Goal: Information Seeking & Learning: Learn about a topic

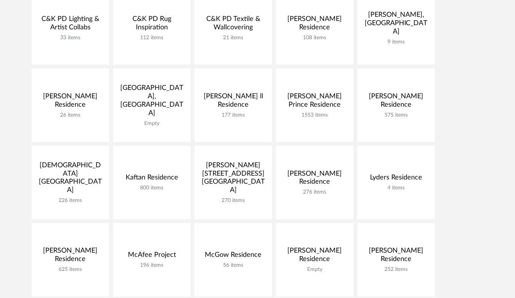
scroll to position [228, 0]
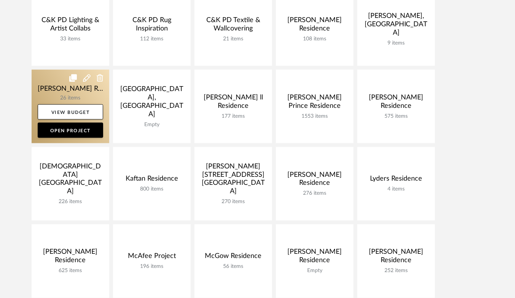
click at [46, 93] on link at bounding box center [71, 106] width 78 height 73
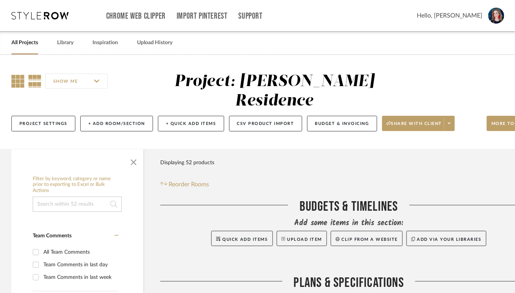
click at [19, 78] on icon at bounding box center [17, 81] width 13 height 13
click at [134, 151] on span "button" at bounding box center [133, 160] width 18 height 18
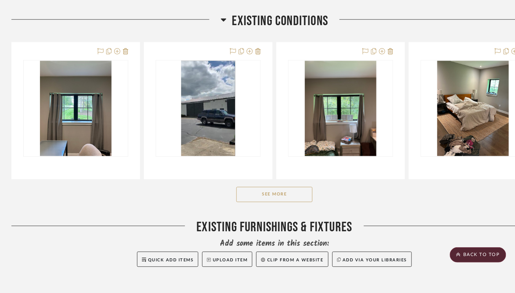
scroll to position [340, 0]
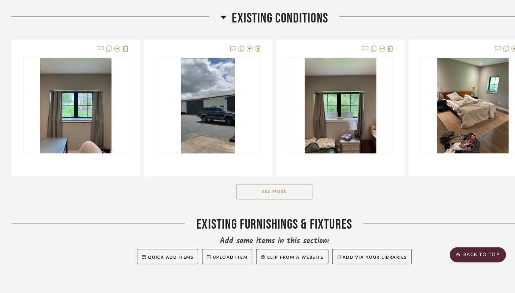
click at [226, 13] on icon at bounding box center [224, 17] width 6 height 9
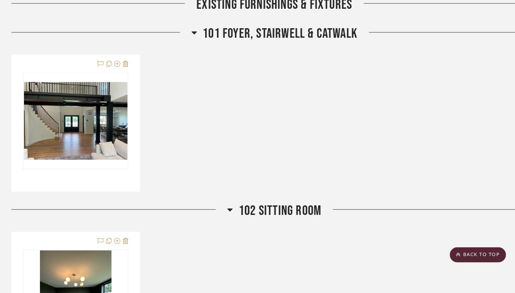
scroll to position [430, 0]
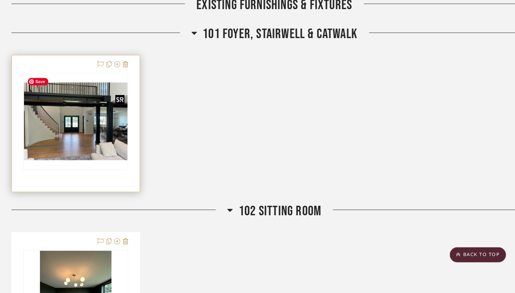
click at [0, 0] on img at bounding box center [0, 0] width 0 height 0
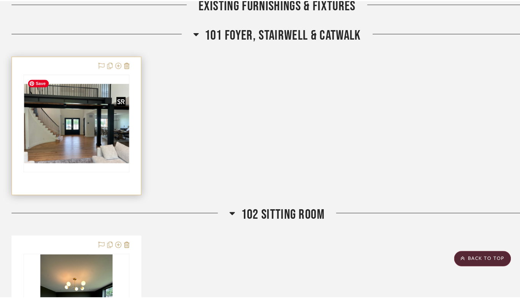
scroll to position [0, 0]
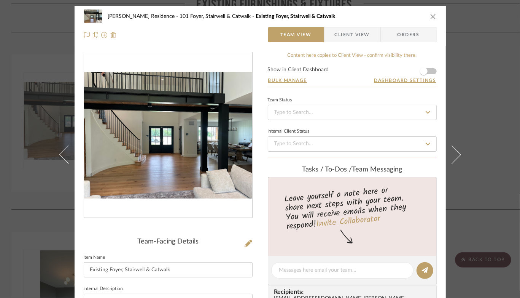
click at [188, 161] on img "0" at bounding box center [168, 135] width 168 height 126
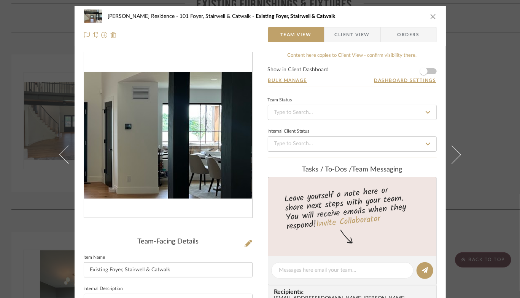
click at [198, 137] on img "0" at bounding box center [168, 135] width 168 height 126
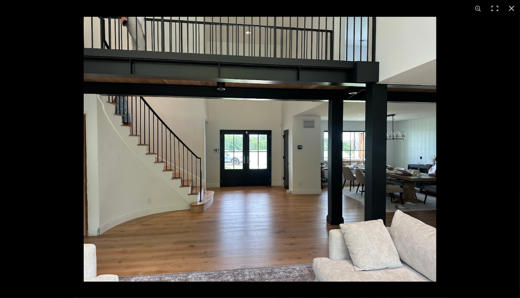
click at [342, 145] on img at bounding box center [260, 149] width 353 height 264
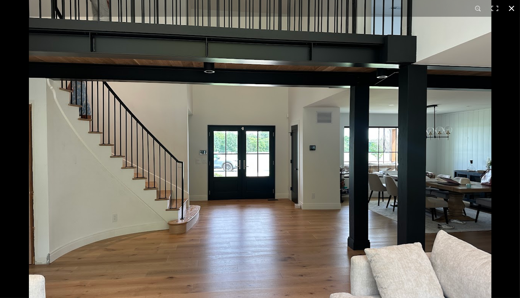
click at [513, 10] on button at bounding box center [511, 8] width 17 height 17
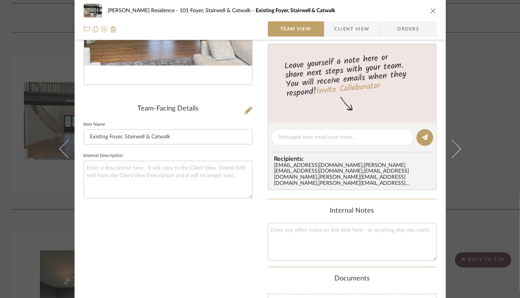
scroll to position [132, 0]
click at [430, 11] on icon "close" at bounding box center [433, 11] width 6 height 6
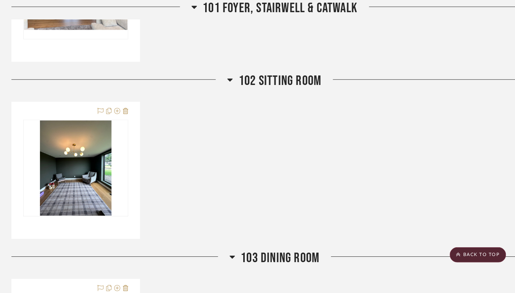
scroll to position [570, 0]
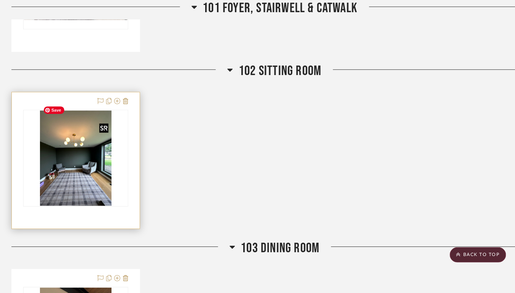
click at [71, 155] on img "0" at bounding box center [76, 157] width 72 height 95
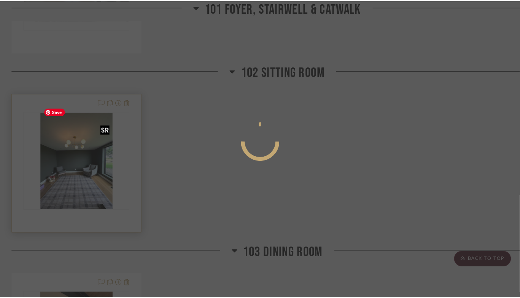
scroll to position [0, 0]
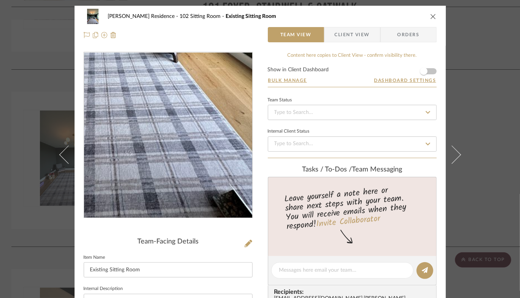
click at [188, 199] on img "0" at bounding box center [168, 135] width 124 height 165
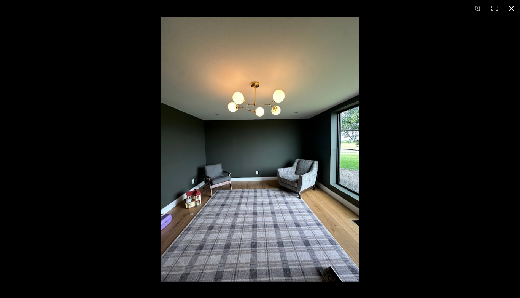
click at [512, 9] on button at bounding box center [511, 8] width 17 height 17
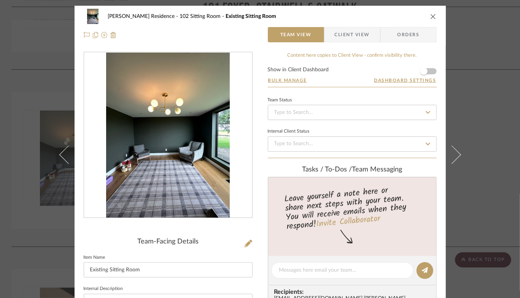
click at [430, 15] on icon "close" at bounding box center [433, 16] width 6 height 6
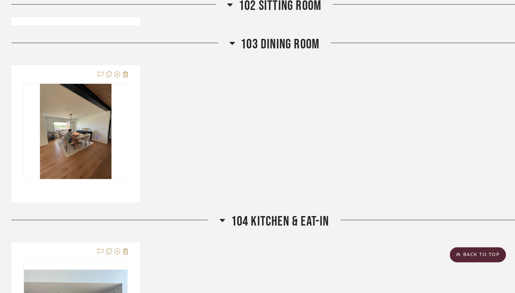
scroll to position [776, 0]
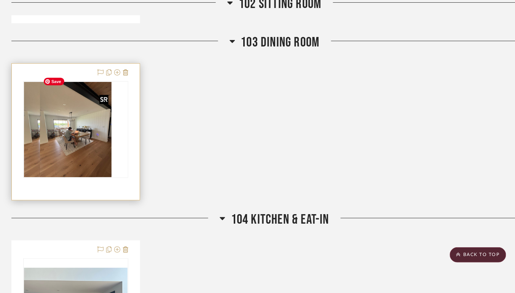
click at [63, 92] on div at bounding box center [75, 129] width 105 height 97
click at [79, 127] on img "0" at bounding box center [76, 129] width 72 height 95
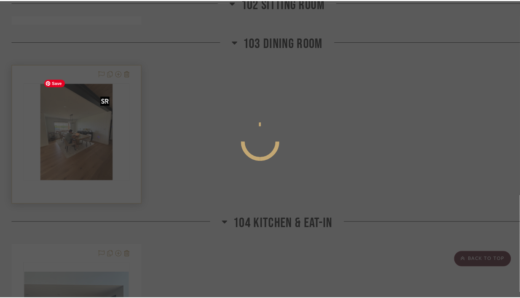
scroll to position [0, 0]
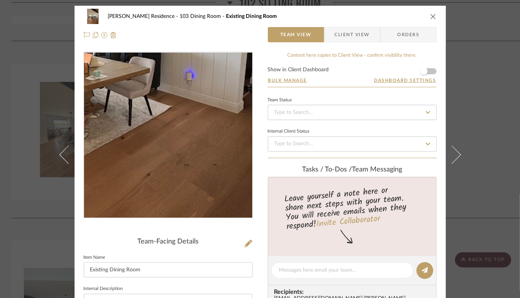
click at [194, 165] on img "0" at bounding box center [168, 135] width 124 height 165
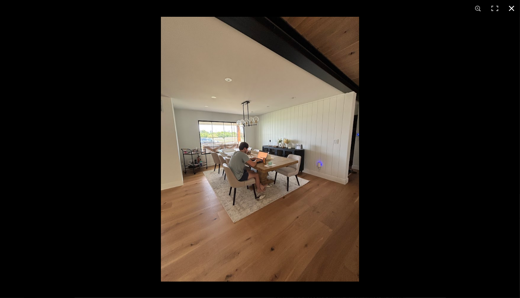
click at [514, 6] on button at bounding box center [511, 8] width 17 height 17
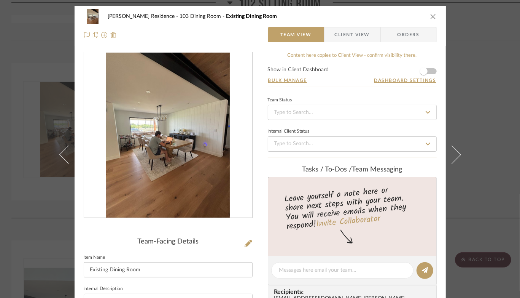
click at [430, 19] on icon "close" at bounding box center [433, 16] width 6 height 6
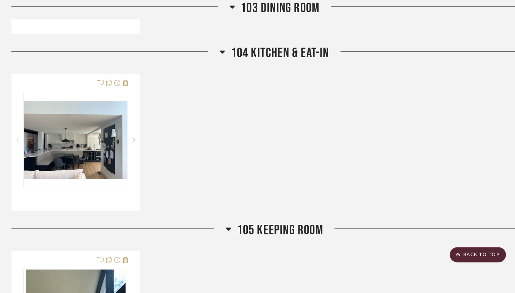
scroll to position [943, 0]
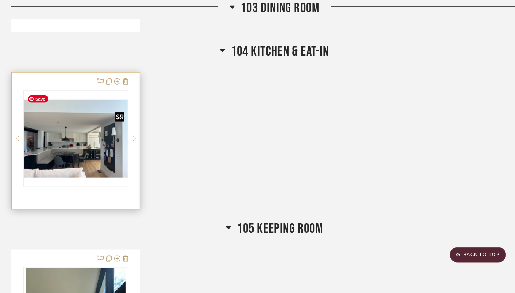
click at [0, 0] on img at bounding box center [0, 0] width 0 height 0
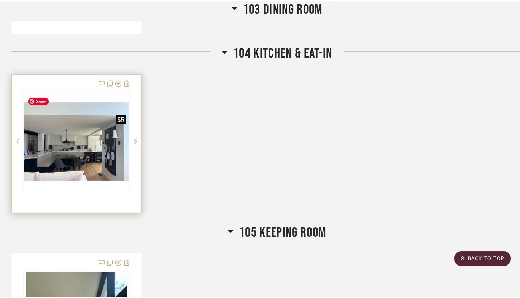
scroll to position [0, 0]
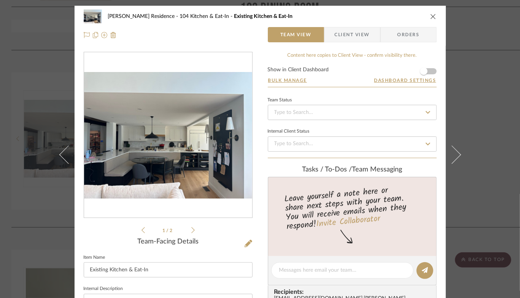
click at [172, 170] on img "0" at bounding box center [168, 135] width 168 height 126
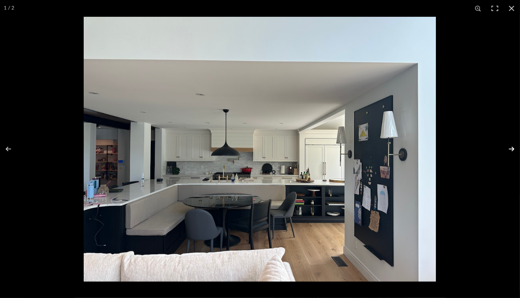
click at [512, 147] on button at bounding box center [507, 149] width 27 height 38
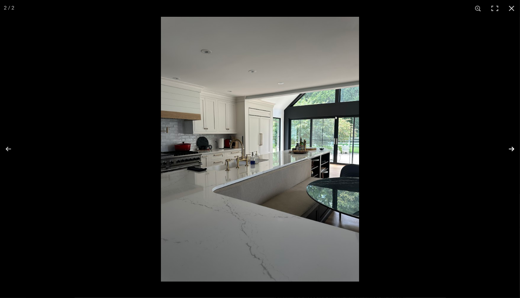
click at [512, 147] on button at bounding box center [507, 149] width 27 height 38
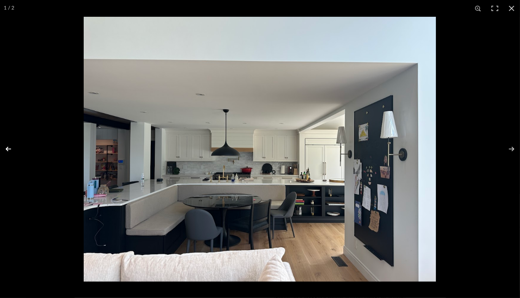
click at [8, 146] on button at bounding box center [13, 149] width 27 height 38
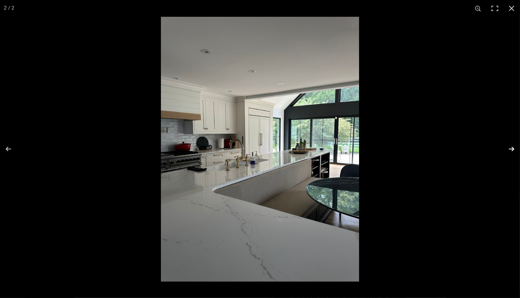
click at [510, 147] on button at bounding box center [507, 149] width 27 height 38
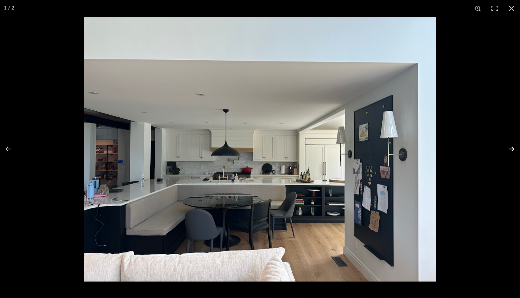
click at [510, 147] on button at bounding box center [507, 149] width 27 height 38
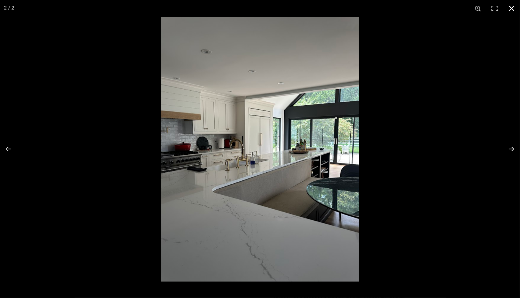
click at [513, 3] on button at bounding box center [511, 8] width 17 height 17
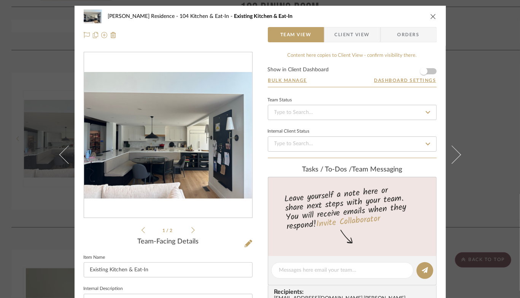
click at [430, 17] on icon "close" at bounding box center [433, 16] width 6 height 6
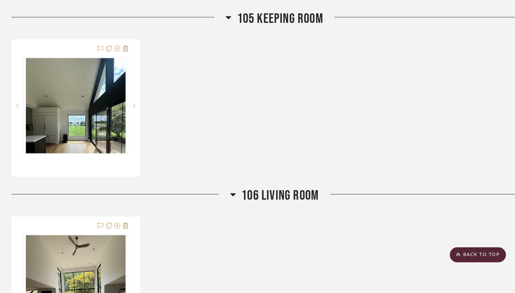
scroll to position [1153, 0]
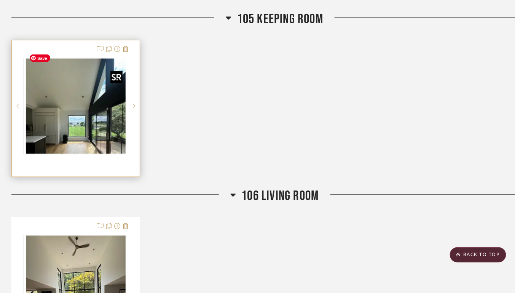
click at [0, 0] on img at bounding box center [0, 0] width 0 height 0
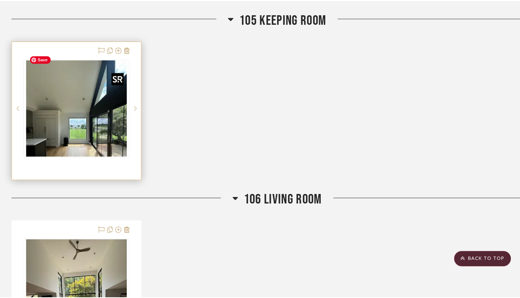
scroll to position [0, 0]
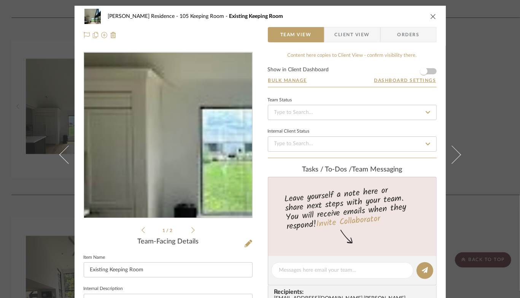
click at [147, 167] on img "0" at bounding box center [168, 135] width 168 height 160
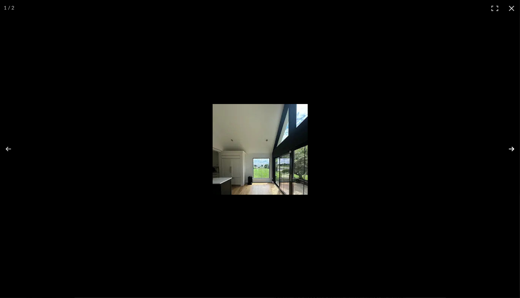
click at [512, 148] on button at bounding box center [507, 149] width 27 height 38
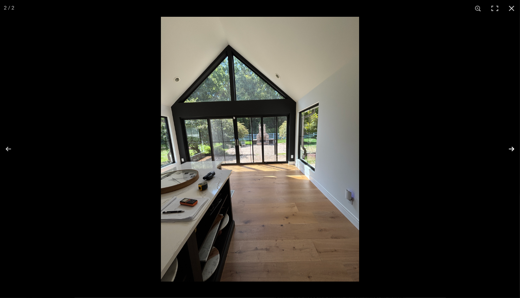
click at [512, 148] on button at bounding box center [507, 149] width 27 height 38
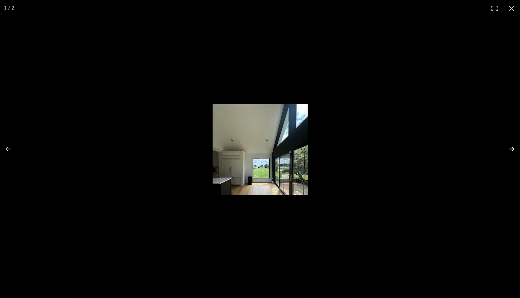
click at [512, 148] on button at bounding box center [507, 149] width 27 height 38
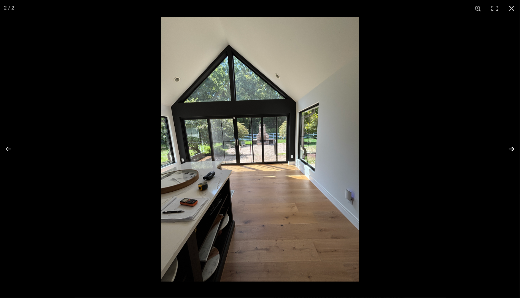
click at [510, 150] on button at bounding box center [507, 149] width 27 height 38
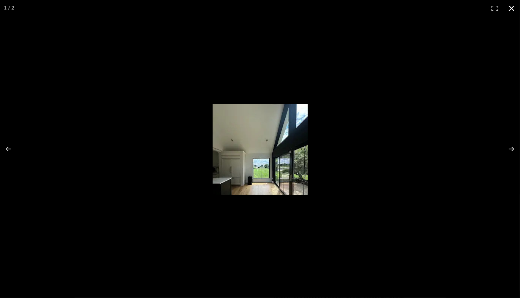
click at [511, 11] on button at bounding box center [511, 8] width 17 height 17
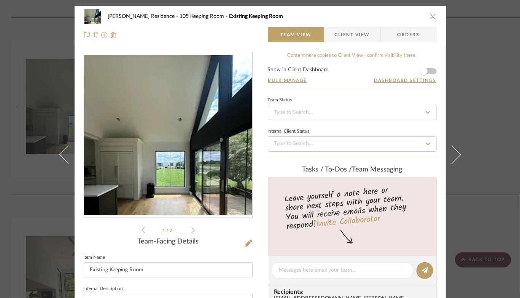
click at [433, 15] on icon "close" at bounding box center [433, 16] width 6 height 6
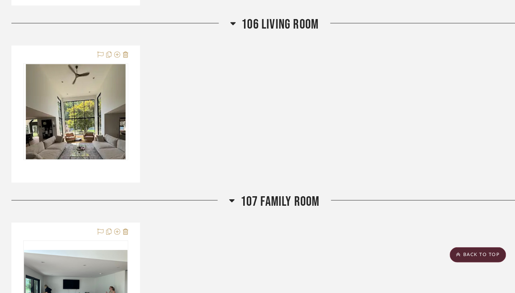
scroll to position [1328, 0]
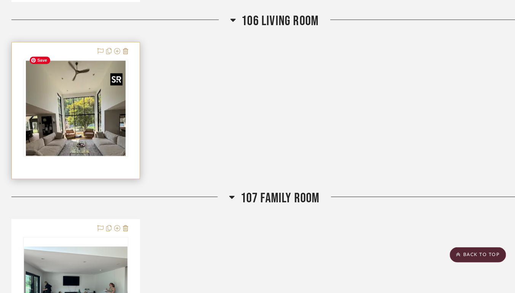
click at [0, 0] on img at bounding box center [0, 0] width 0 height 0
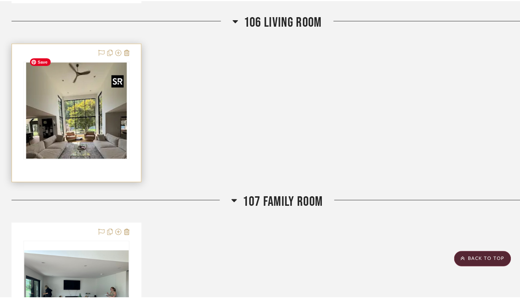
scroll to position [0, 0]
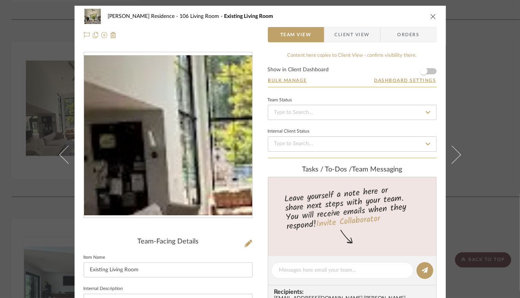
click at [133, 152] on img "0" at bounding box center [168, 135] width 168 height 160
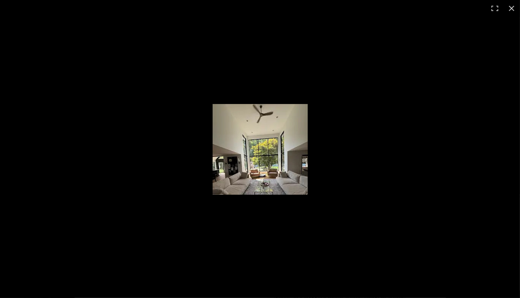
click at [273, 159] on img at bounding box center [260, 149] width 95 height 91
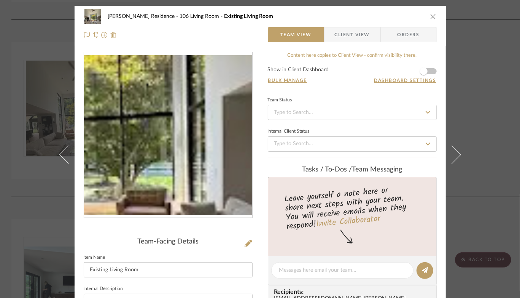
click at [193, 151] on img "0" at bounding box center [168, 135] width 168 height 160
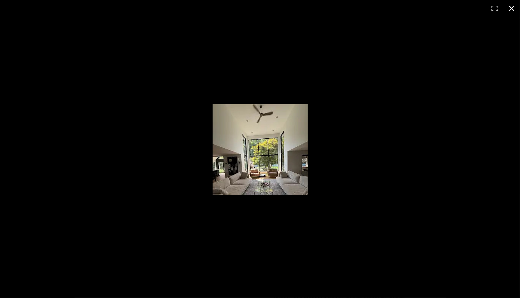
click at [511, 6] on button at bounding box center [511, 8] width 17 height 17
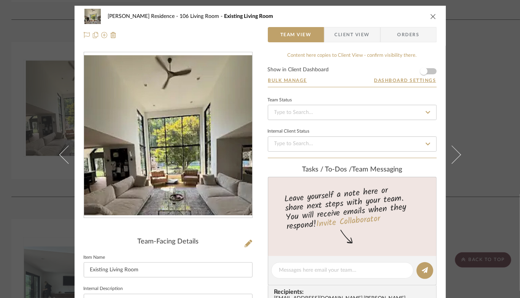
click at [430, 18] on icon "close" at bounding box center [433, 16] width 6 height 6
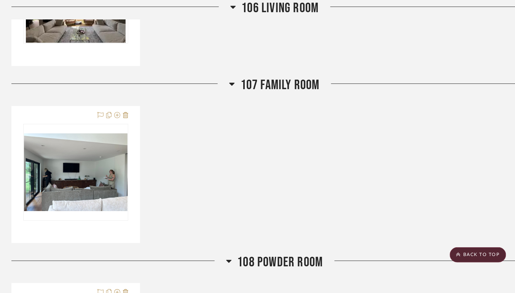
scroll to position [1458, 0]
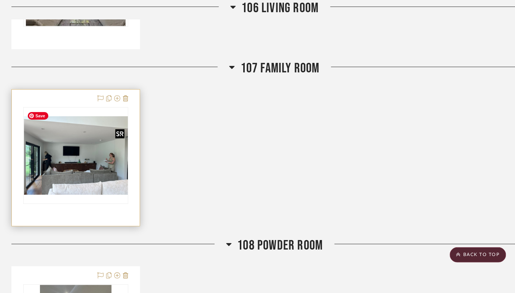
click at [83, 175] on div at bounding box center [75, 155] width 105 height 97
click at [83, 163] on img "0" at bounding box center [76, 155] width 104 height 78
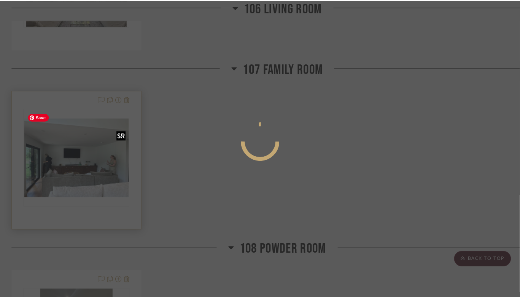
scroll to position [0, 0]
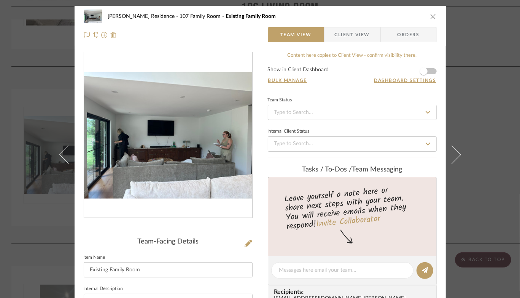
click at [173, 188] on img "0" at bounding box center [168, 135] width 168 height 126
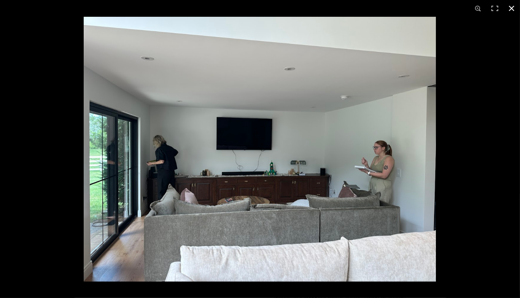
click at [511, 10] on button at bounding box center [511, 8] width 17 height 17
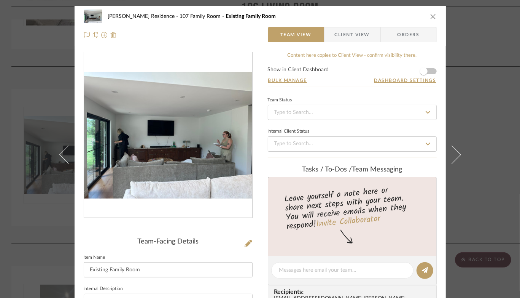
click at [430, 17] on icon "close" at bounding box center [433, 16] width 6 height 6
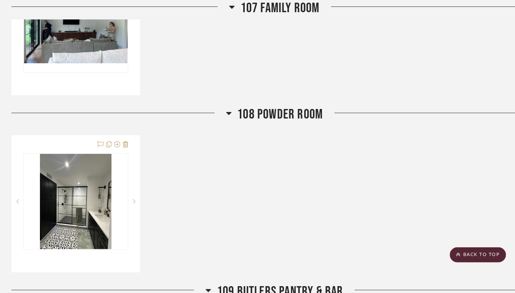
scroll to position [1591, 0]
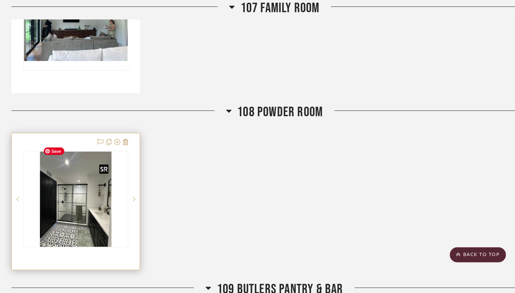
click at [0, 0] on img at bounding box center [0, 0] width 0 height 0
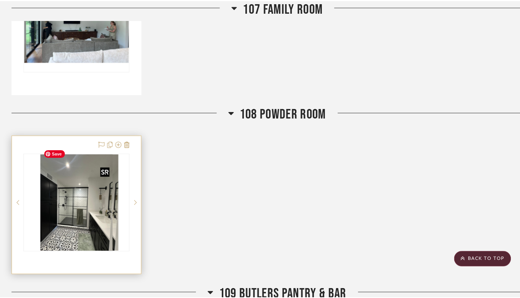
scroll to position [0, 0]
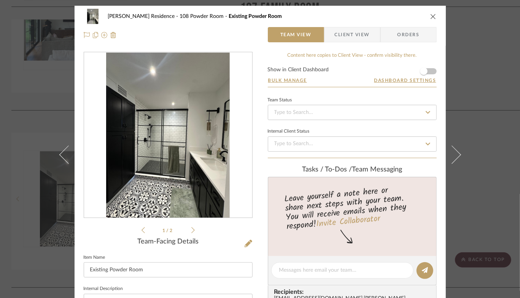
click at [177, 204] on img "0" at bounding box center [168, 135] width 124 height 165
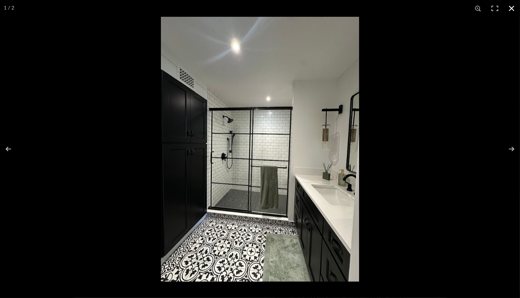
click at [509, 9] on button at bounding box center [511, 8] width 17 height 17
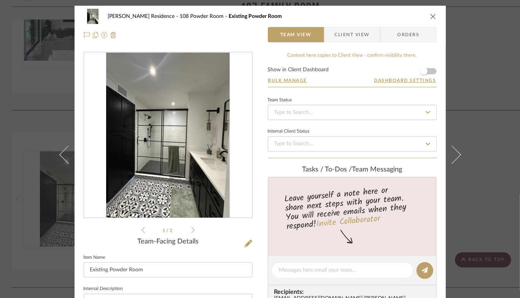
click at [431, 14] on icon "close" at bounding box center [433, 16] width 6 height 6
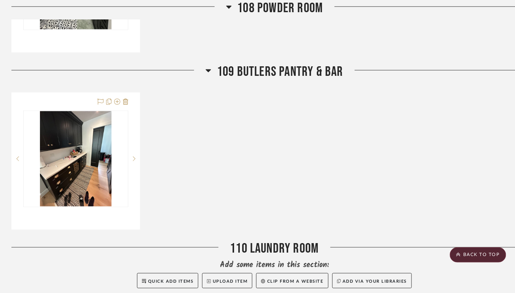
scroll to position [1814, 0]
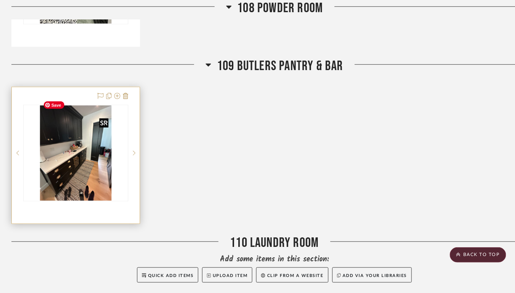
click at [0, 0] on img at bounding box center [0, 0] width 0 height 0
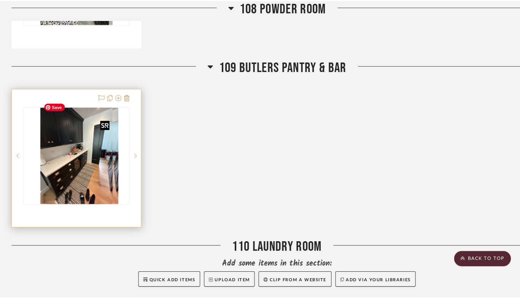
scroll to position [0, 0]
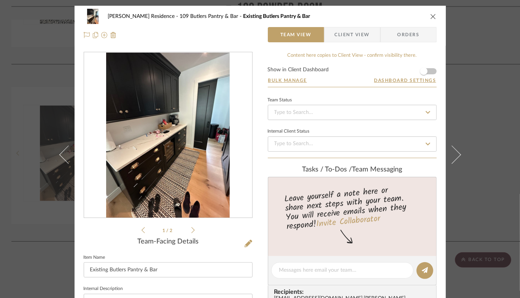
click at [192, 232] on icon at bounding box center [192, 229] width 3 height 7
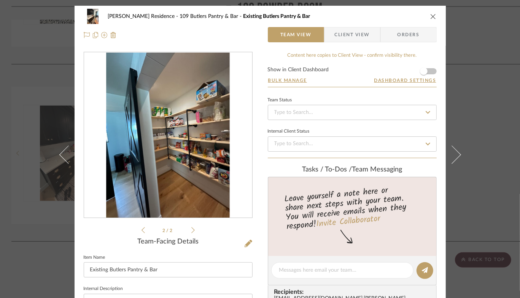
click at [192, 232] on icon at bounding box center [192, 229] width 3 height 7
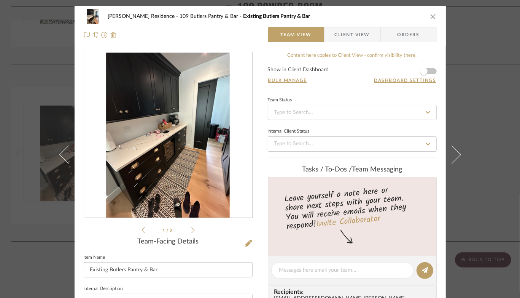
click at [192, 232] on icon at bounding box center [192, 229] width 3 height 7
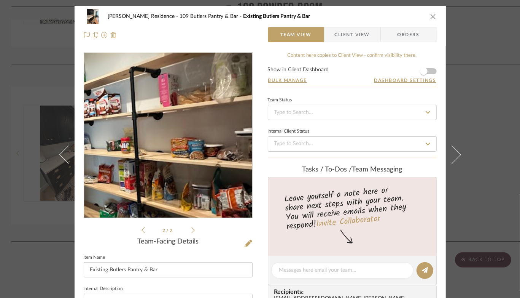
click at [197, 132] on img "1" at bounding box center [168, 135] width 124 height 165
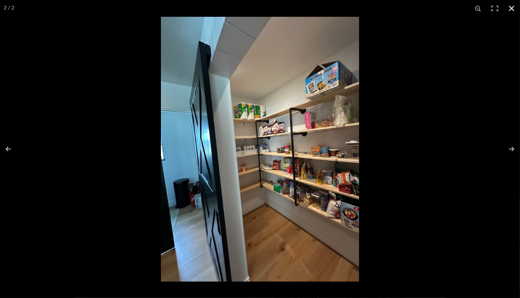
click at [513, 8] on button at bounding box center [511, 8] width 17 height 17
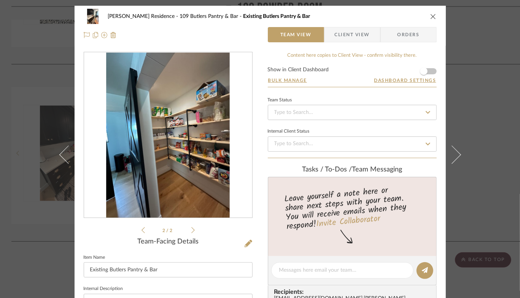
click at [432, 15] on icon "close" at bounding box center [433, 16] width 6 height 6
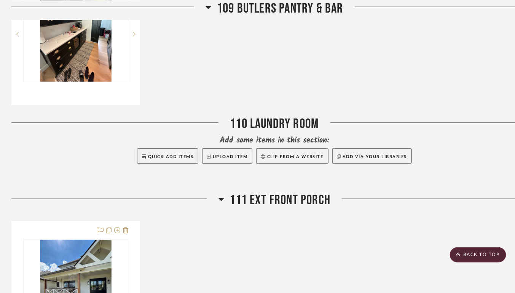
scroll to position [2055, 0]
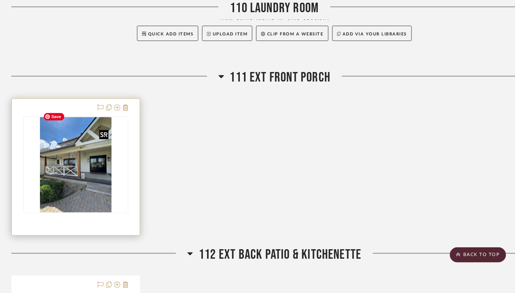
click at [0, 0] on img at bounding box center [0, 0] width 0 height 0
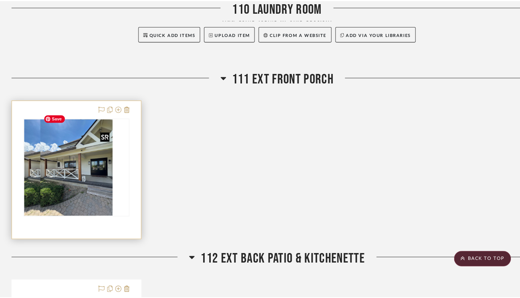
scroll to position [0, 0]
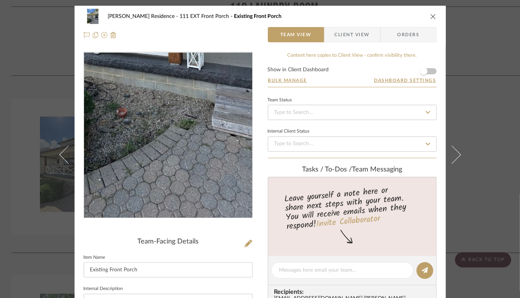
click at [169, 182] on img "0" at bounding box center [168, 135] width 124 height 165
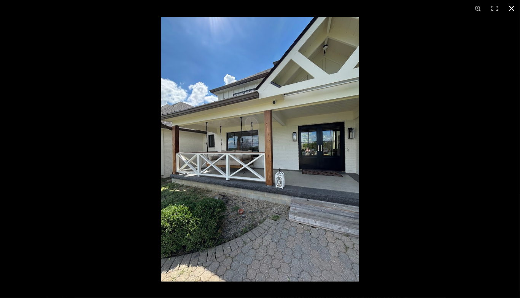
click at [512, 7] on button at bounding box center [511, 8] width 17 height 17
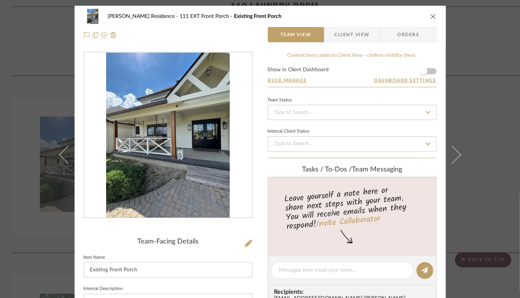
click at [430, 12] on div "[PERSON_NAME] Residence 111 EXT Front Porch Existing Front Porch" at bounding box center [260, 16] width 353 height 15
click at [430, 14] on icon "close" at bounding box center [433, 16] width 6 height 6
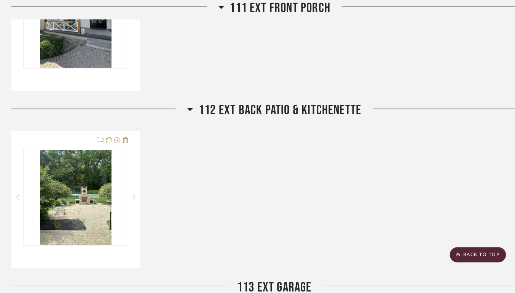
scroll to position [2218, 0]
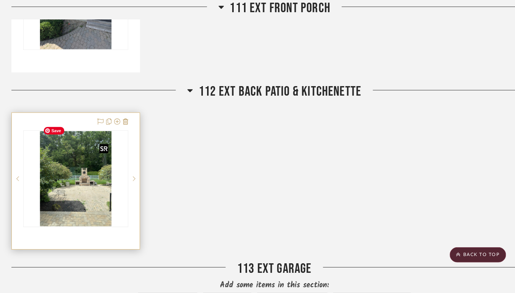
click at [0, 0] on img at bounding box center [0, 0] width 0 height 0
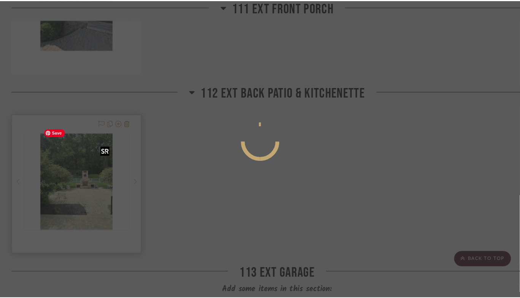
scroll to position [0, 0]
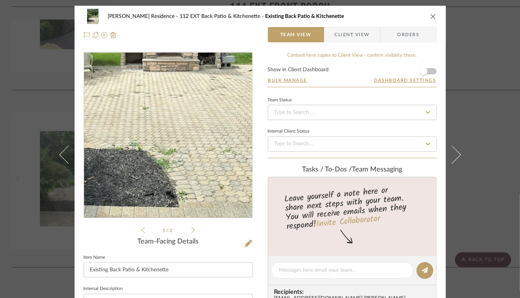
click at [180, 169] on img "0" at bounding box center [168, 135] width 124 height 165
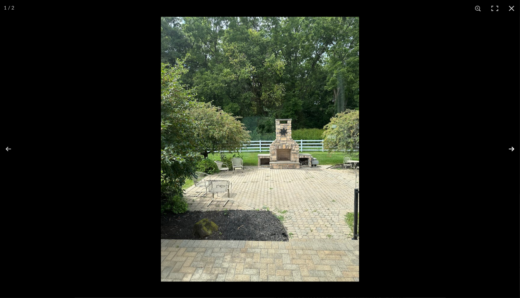
click at [511, 150] on button at bounding box center [507, 149] width 27 height 38
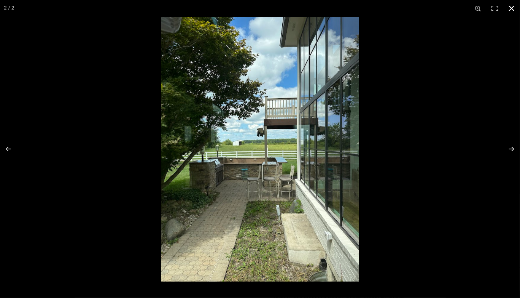
click at [511, 8] on button at bounding box center [511, 8] width 17 height 17
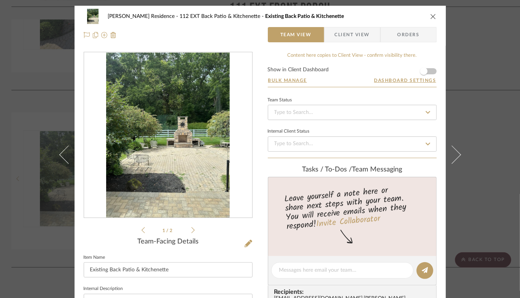
click at [430, 17] on icon "close" at bounding box center [433, 16] width 6 height 6
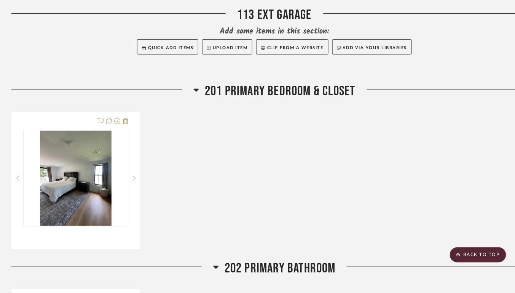
scroll to position [2479, 0]
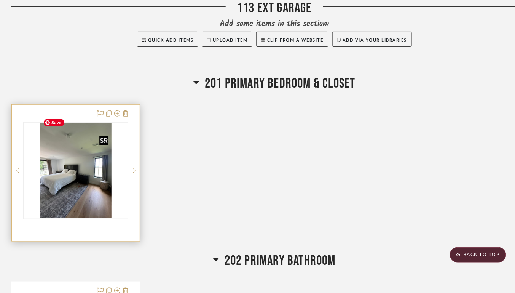
click at [0, 0] on img at bounding box center [0, 0] width 0 height 0
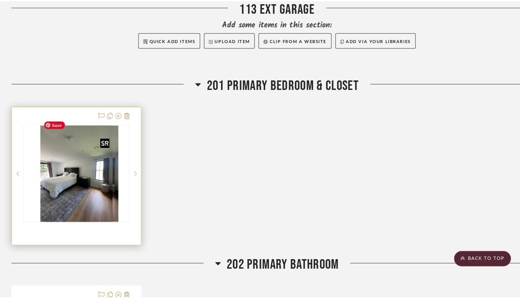
scroll to position [0, 0]
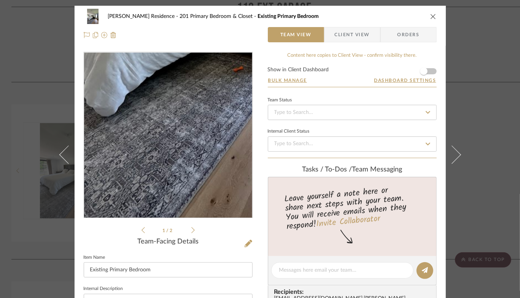
click at [148, 184] on img "0" at bounding box center [168, 135] width 124 height 165
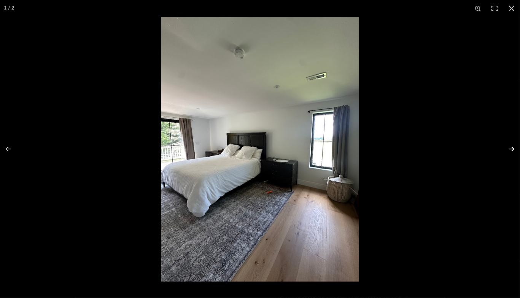
click at [510, 149] on button at bounding box center [507, 149] width 27 height 38
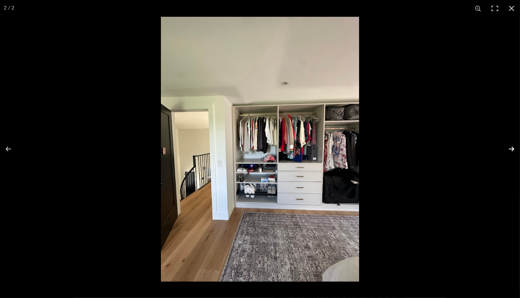
click at [511, 148] on button at bounding box center [507, 149] width 27 height 38
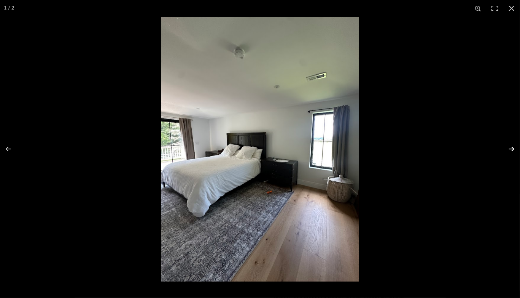
click at [510, 149] on button at bounding box center [507, 149] width 27 height 38
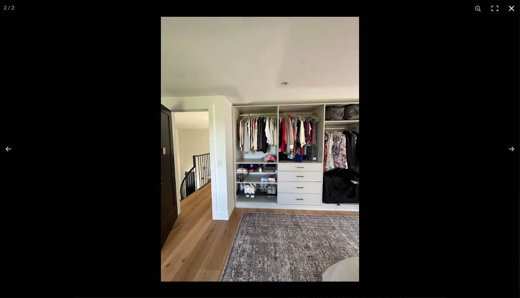
click at [514, 6] on button at bounding box center [511, 8] width 17 height 17
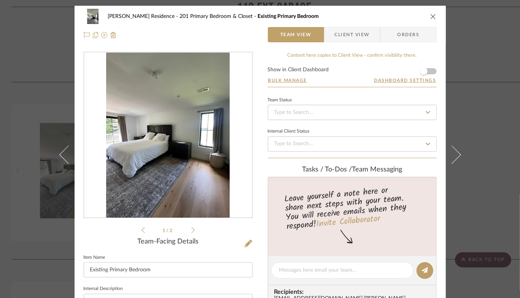
click at [430, 18] on icon "close" at bounding box center [433, 16] width 6 height 6
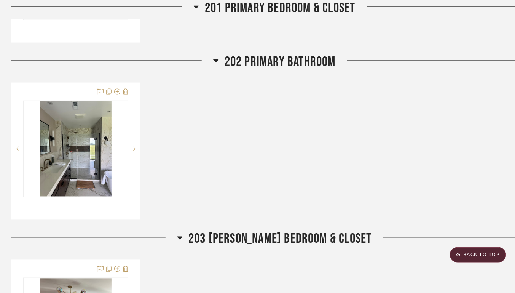
scroll to position [2680, 0]
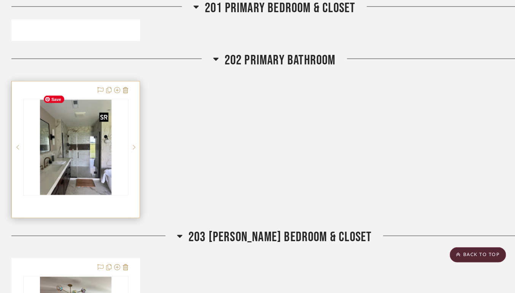
click at [0, 0] on img at bounding box center [0, 0] width 0 height 0
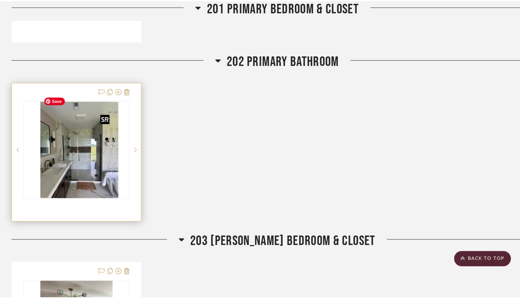
scroll to position [0, 0]
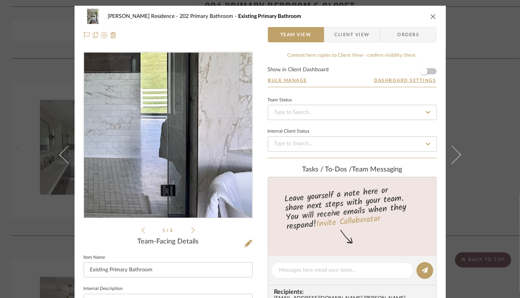
click at [209, 161] on img "0" at bounding box center [168, 135] width 124 height 165
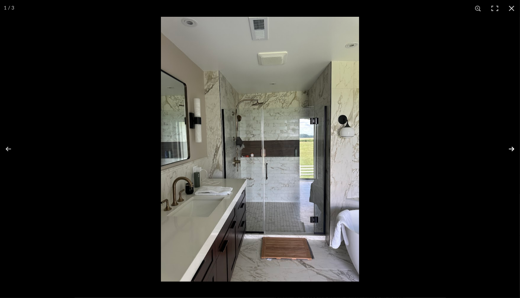
click at [513, 149] on button at bounding box center [507, 149] width 27 height 38
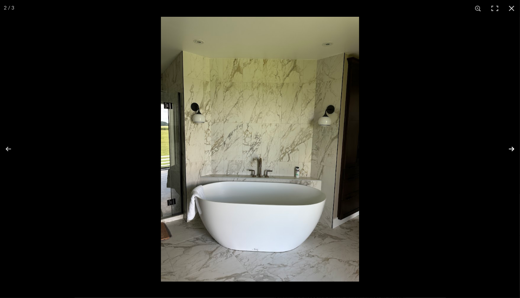
click at [513, 149] on button at bounding box center [507, 149] width 27 height 38
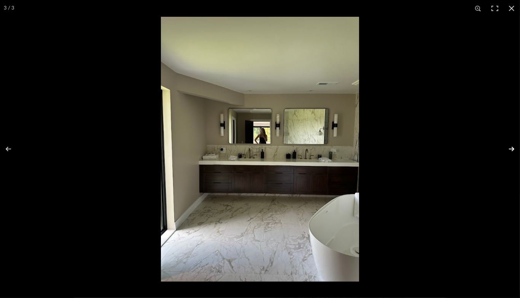
click at [513, 149] on button at bounding box center [507, 149] width 27 height 38
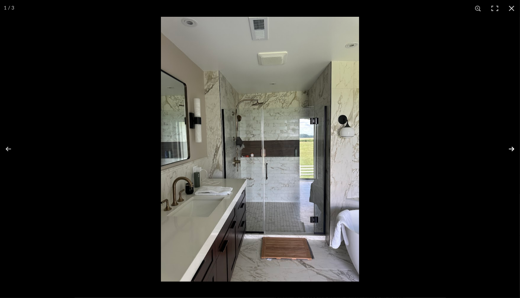
click at [513, 149] on button at bounding box center [507, 149] width 27 height 38
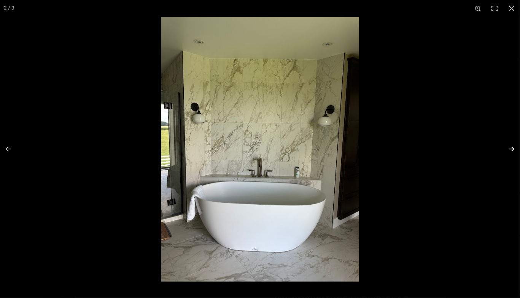
click at [513, 149] on button at bounding box center [507, 149] width 27 height 38
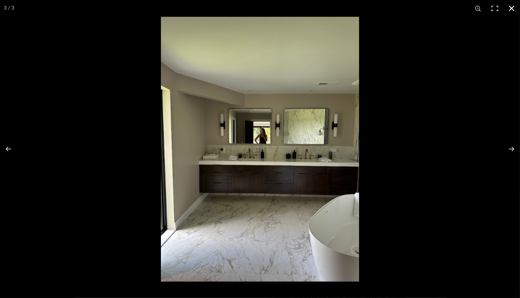
click at [514, 9] on button at bounding box center [511, 8] width 17 height 17
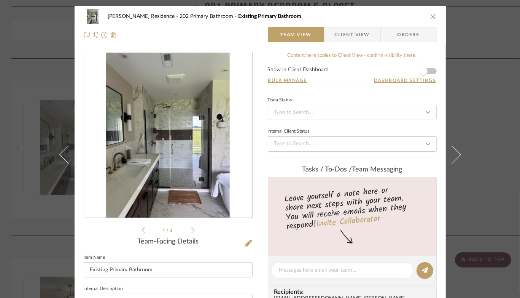
click at [432, 16] on icon "close" at bounding box center [433, 16] width 6 height 6
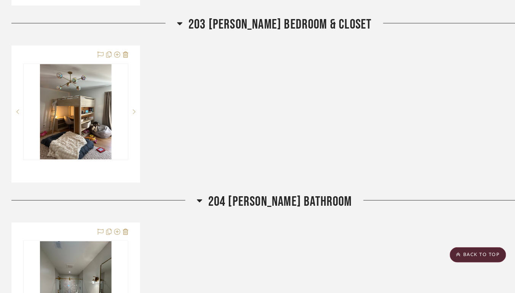
scroll to position [2933, 0]
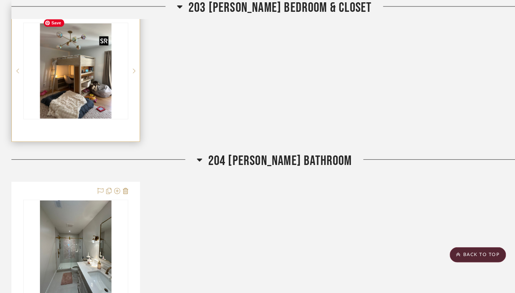
click at [0, 0] on img at bounding box center [0, 0] width 0 height 0
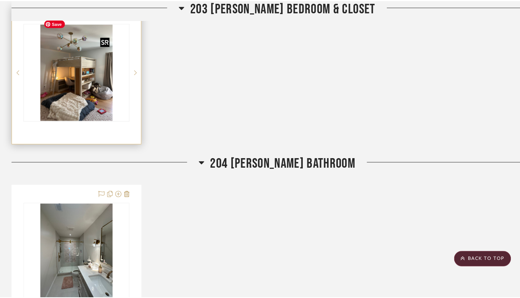
scroll to position [0, 0]
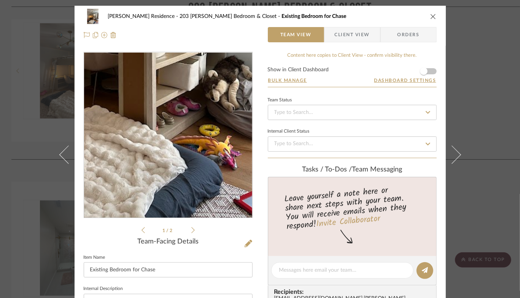
click at [179, 178] on img "0" at bounding box center [168, 135] width 124 height 165
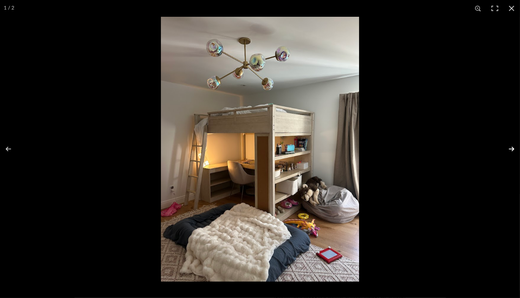
click at [508, 147] on button at bounding box center [507, 149] width 27 height 38
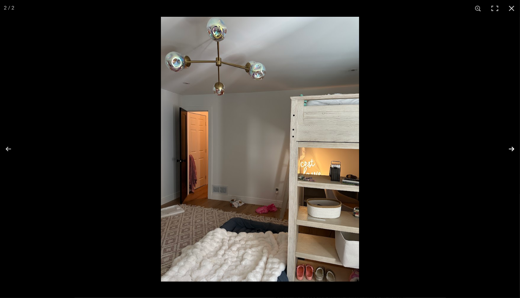
click at [508, 147] on button at bounding box center [507, 149] width 27 height 38
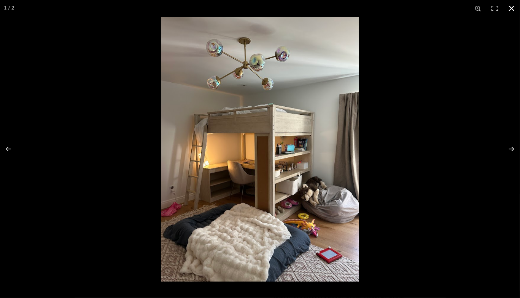
click at [512, 6] on button at bounding box center [511, 8] width 17 height 17
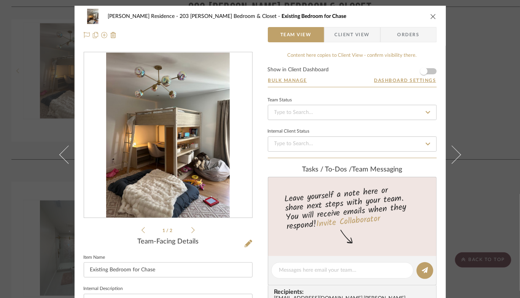
click at [430, 16] on icon "close" at bounding box center [433, 16] width 6 height 6
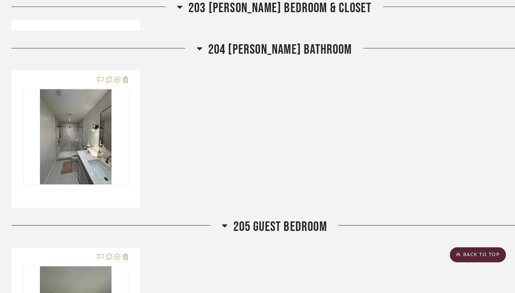
scroll to position [3043, 0]
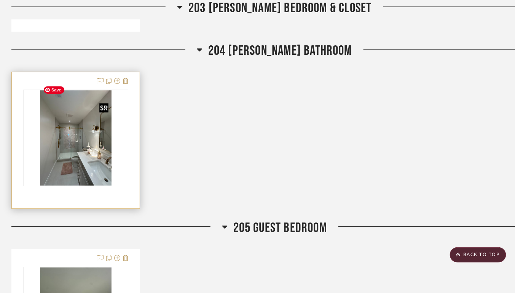
click at [0, 0] on img at bounding box center [0, 0] width 0 height 0
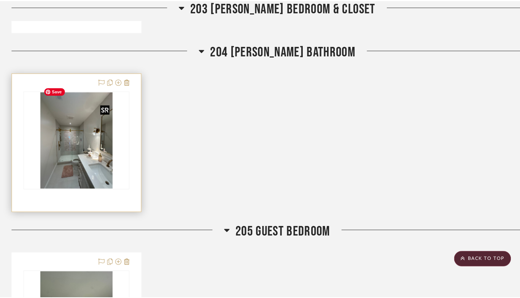
scroll to position [0, 0]
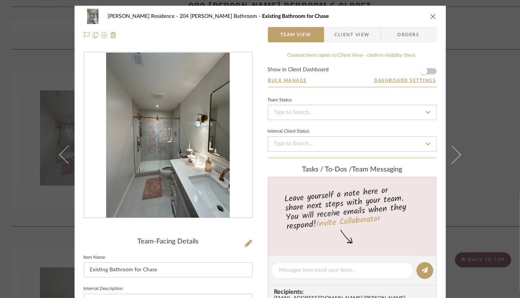
click at [153, 170] on img "0" at bounding box center [168, 135] width 124 height 165
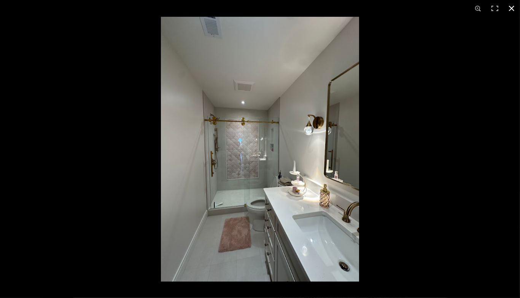
click at [511, 10] on button at bounding box center [511, 8] width 17 height 17
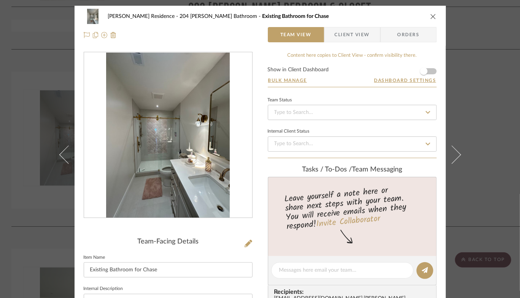
click at [432, 18] on icon "close" at bounding box center [433, 16] width 6 height 6
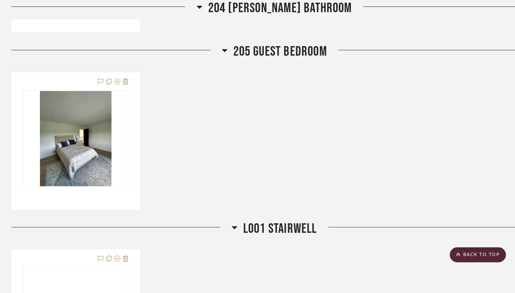
scroll to position [3248, 0]
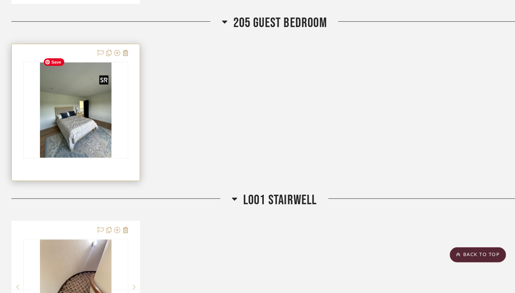
click at [0, 0] on img at bounding box center [0, 0] width 0 height 0
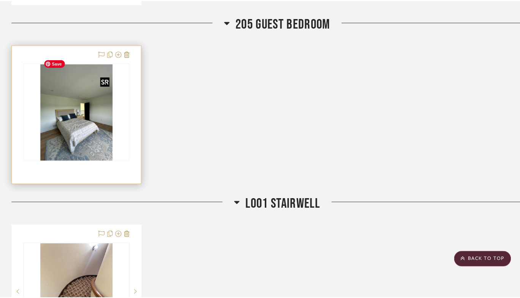
scroll to position [0, 0]
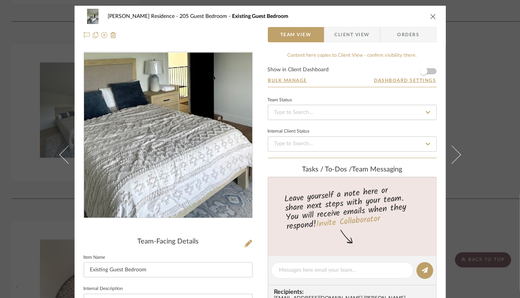
click at [172, 155] on img "0" at bounding box center [168, 135] width 124 height 165
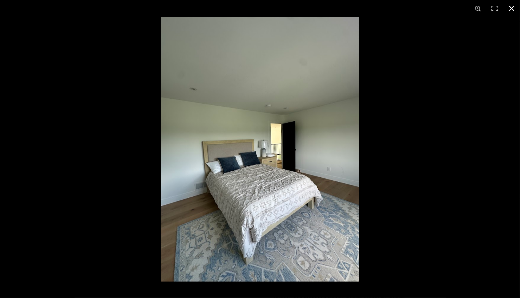
click at [515, 8] on button at bounding box center [511, 8] width 17 height 17
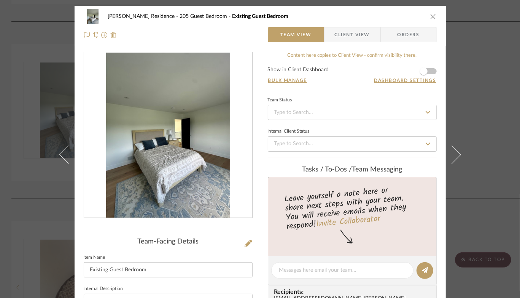
click at [430, 18] on button "close" at bounding box center [433, 16] width 7 height 7
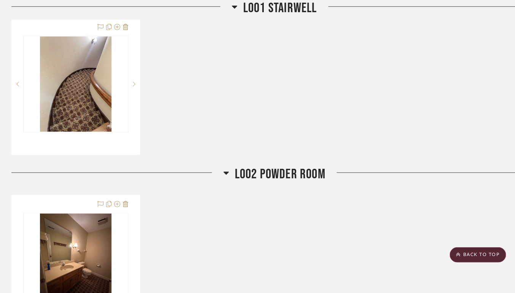
scroll to position [3446, 0]
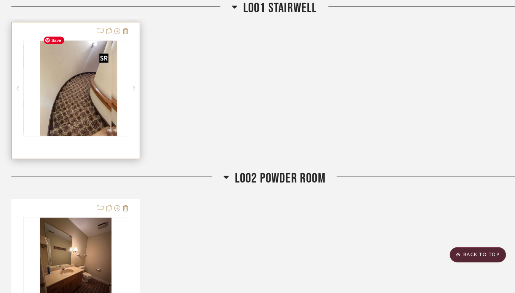
click at [77, 105] on div at bounding box center [75, 88] width 105 height 97
click at [77, 105] on img "0" at bounding box center [76, 88] width 72 height 95
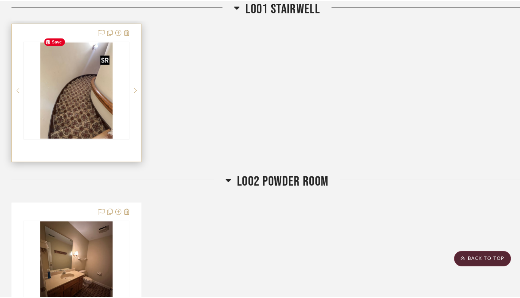
scroll to position [0, 0]
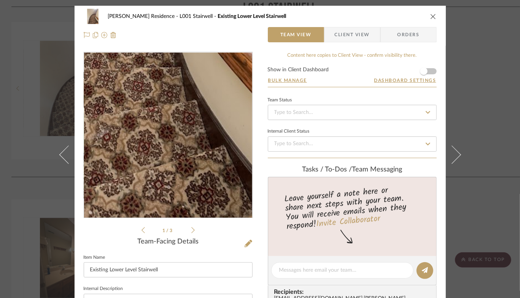
click at [186, 177] on img "0" at bounding box center [168, 135] width 124 height 165
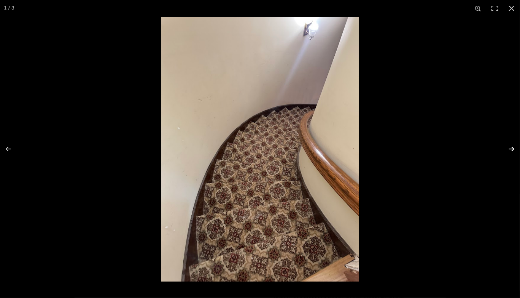
click at [511, 147] on button at bounding box center [507, 149] width 27 height 38
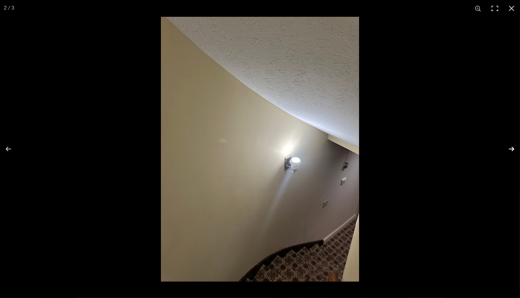
click at [511, 147] on button at bounding box center [507, 149] width 27 height 38
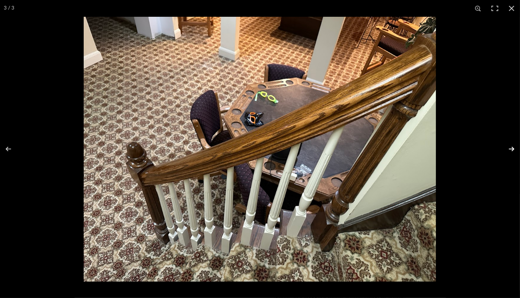
click at [509, 151] on button at bounding box center [507, 149] width 27 height 38
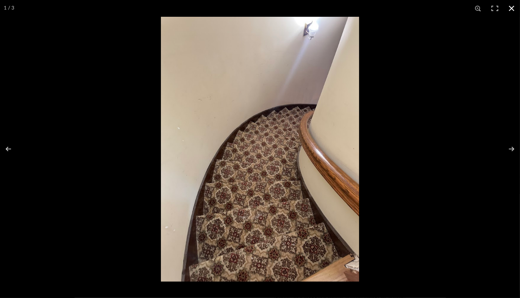
click at [512, 7] on button at bounding box center [511, 8] width 17 height 17
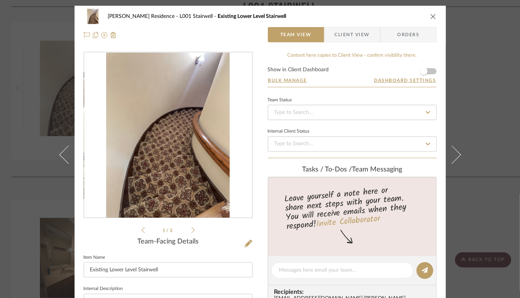
click at [430, 16] on icon "close" at bounding box center [433, 16] width 6 height 6
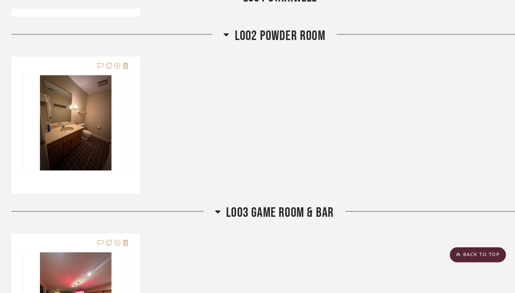
scroll to position [3601, 0]
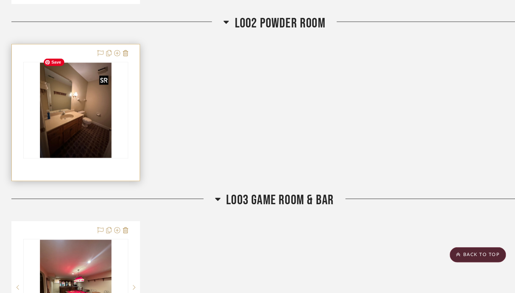
click at [0, 0] on img at bounding box center [0, 0] width 0 height 0
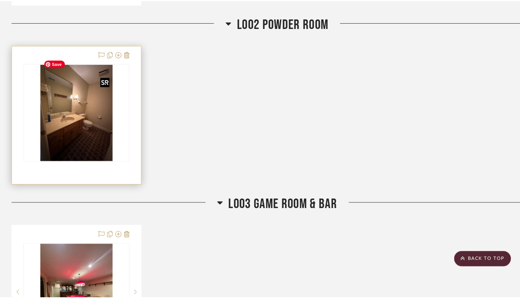
scroll to position [0, 0]
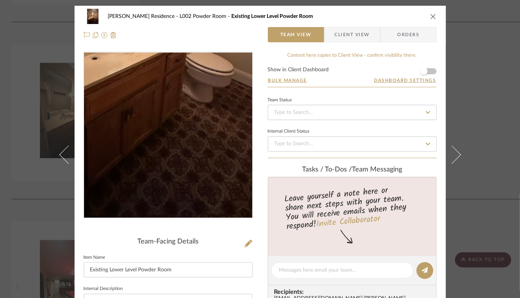
click at [171, 175] on img "0" at bounding box center [168, 135] width 124 height 165
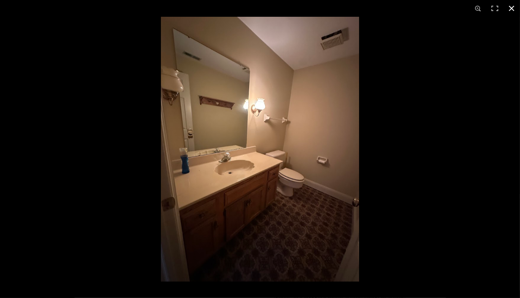
click at [513, 10] on button at bounding box center [511, 8] width 17 height 17
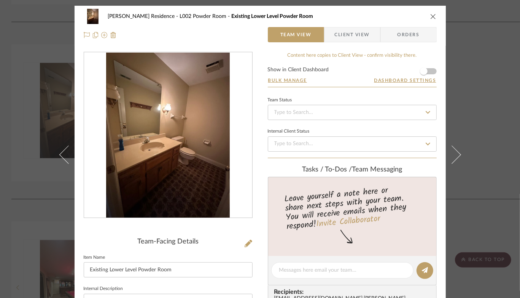
click at [436, 18] on div "[PERSON_NAME] Residence L002 Powder Room Existing Lower Level Powder Room Team …" at bounding box center [260, 26] width 371 height 40
click at [431, 16] on icon "close" at bounding box center [433, 16] width 6 height 6
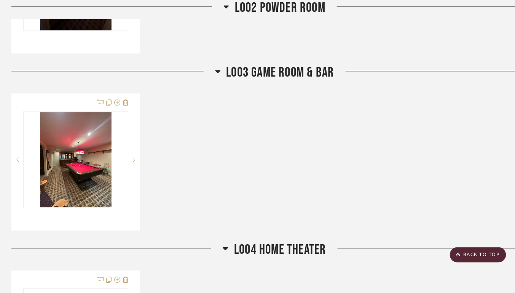
scroll to position [3758, 0]
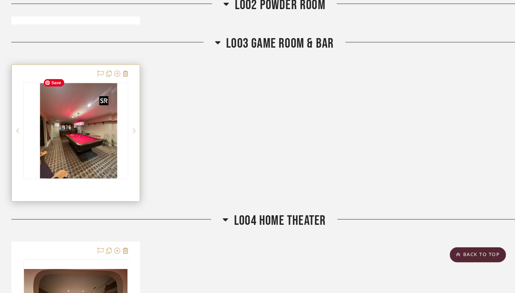
click at [85, 143] on div at bounding box center [75, 130] width 105 height 97
click at [85, 143] on img "0" at bounding box center [76, 130] width 72 height 95
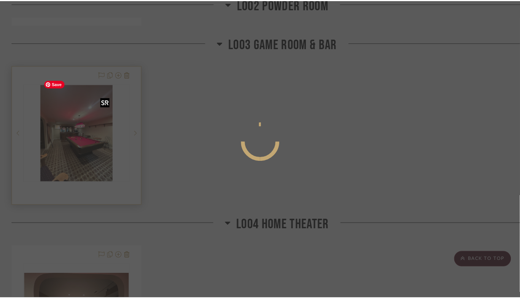
scroll to position [0, 0]
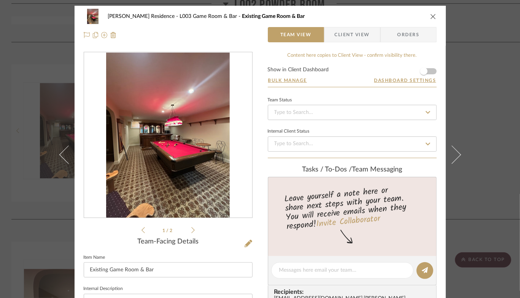
click at [143, 159] on img "0" at bounding box center [168, 135] width 124 height 165
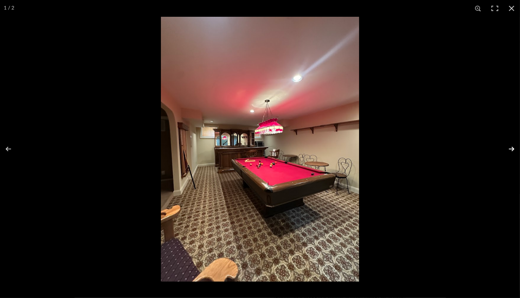
click at [513, 147] on button at bounding box center [507, 149] width 27 height 38
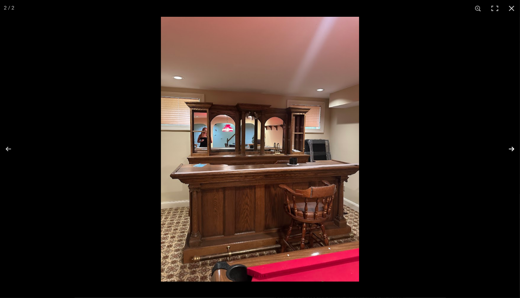
click at [511, 147] on button at bounding box center [507, 149] width 27 height 38
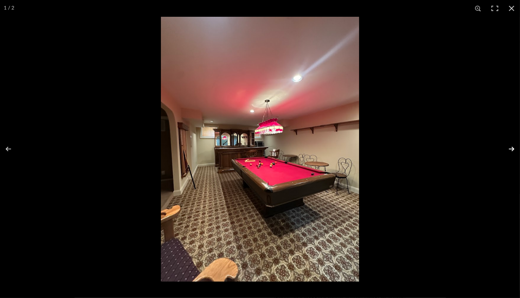
click at [509, 150] on button at bounding box center [507, 149] width 27 height 38
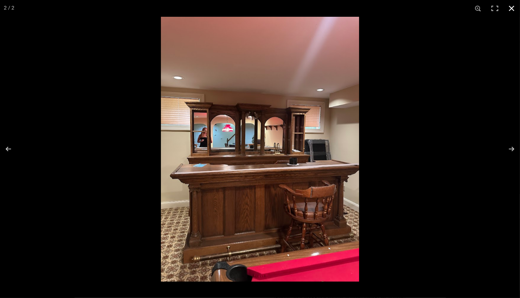
click at [511, 7] on button at bounding box center [511, 8] width 17 height 17
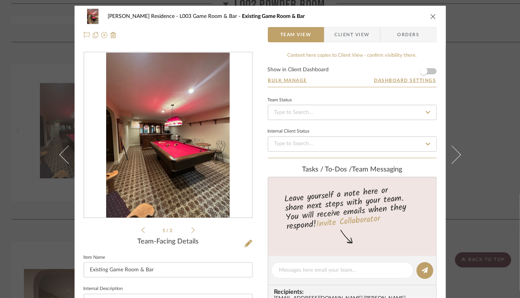
click at [431, 17] on icon "close" at bounding box center [433, 16] width 6 height 6
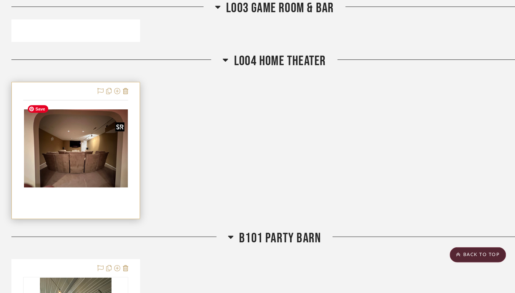
scroll to position [3921, 0]
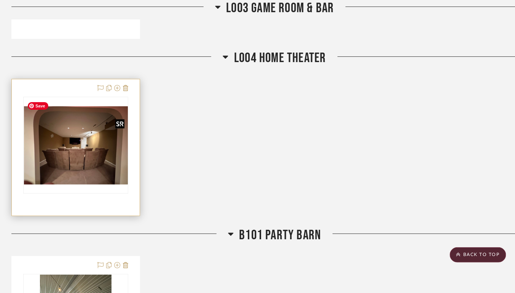
click at [78, 142] on img "0" at bounding box center [76, 145] width 104 height 78
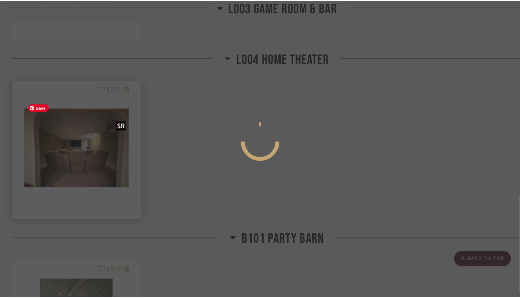
scroll to position [0, 0]
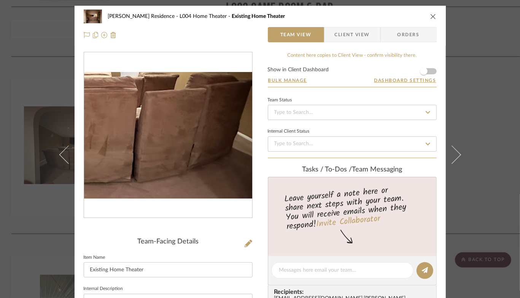
click at [190, 159] on img "0" at bounding box center [168, 135] width 168 height 126
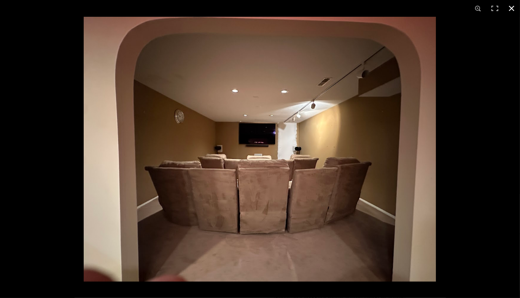
click at [511, 8] on button at bounding box center [511, 8] width 17 height 17
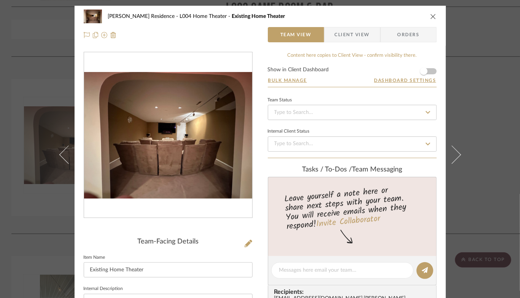
click at [430, 18] on icon "close" at bounding box center [433, 16] width 6 height 6
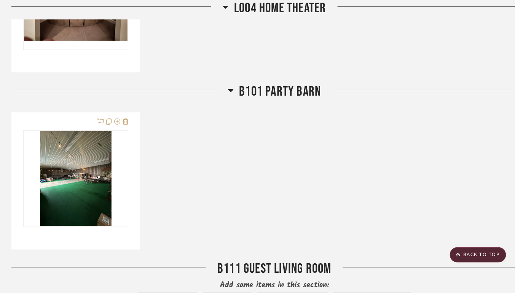
scroll to position [4071, 0]
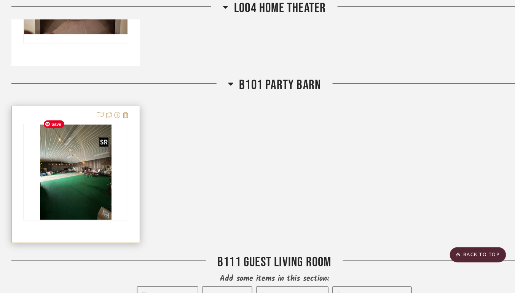
click at [0, 0] on img at bounding box center [0, 0] width 0 height 0
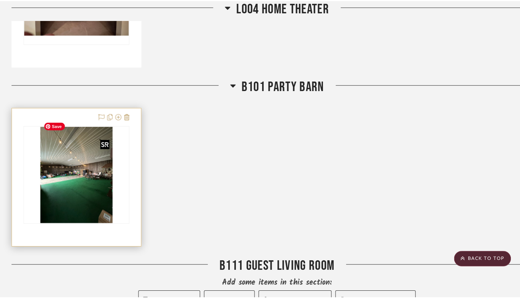
scroll to position [0, 0]
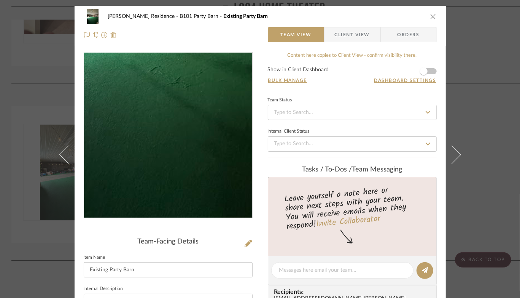
click at [170, 183] on img "0" at bounding box center [168, 135] width 124 height 165
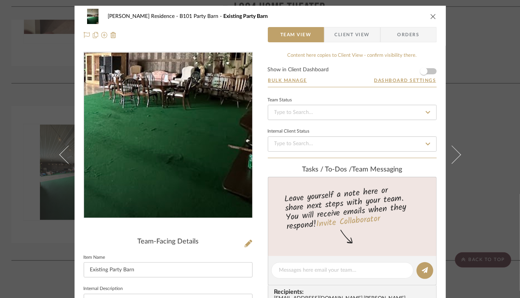
click at [221, 153] on img "0" at bounding box center [168, 135] width 124 height 165
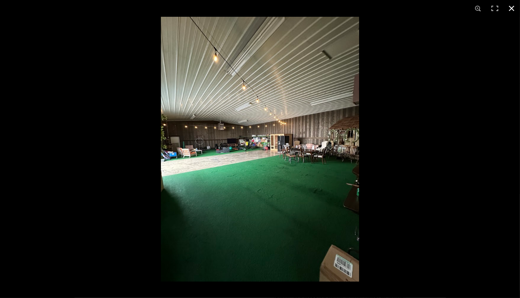
click at [513, 8] on button at bounding box center [511, 8] width 17 height 17
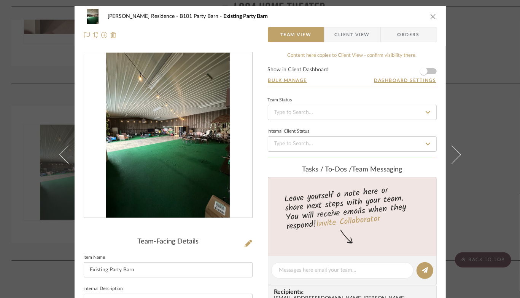
click at [431, 15] on icon "close" at bounding box center [433, 16] width 6 height 6
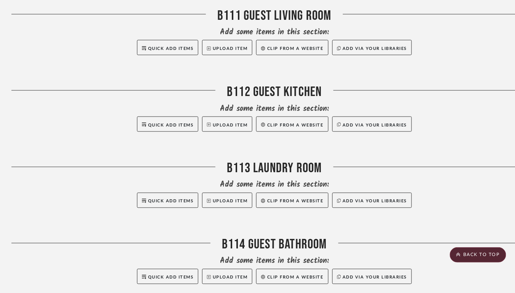
scroll to position [4326, 0]
